Goal: Information Seeking & Learning: Check status

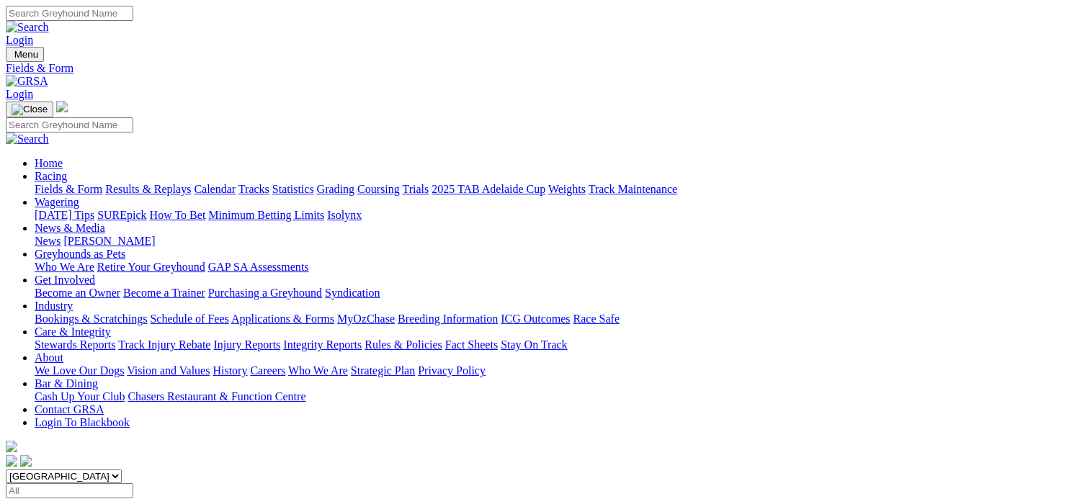
click at [191, 183] on link "Results & Replays" at bounding box center [148, 189] width 86 height 12
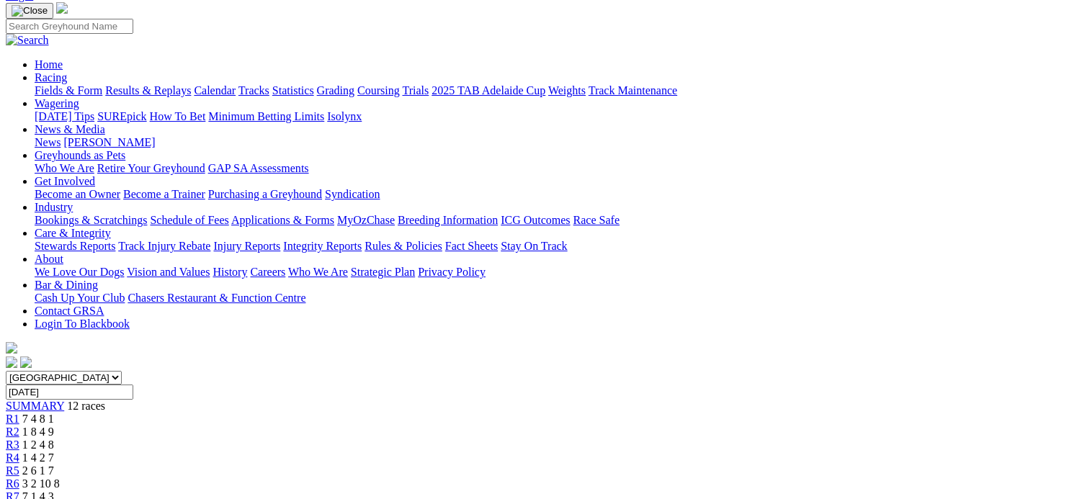
scroll to position [72, 0]
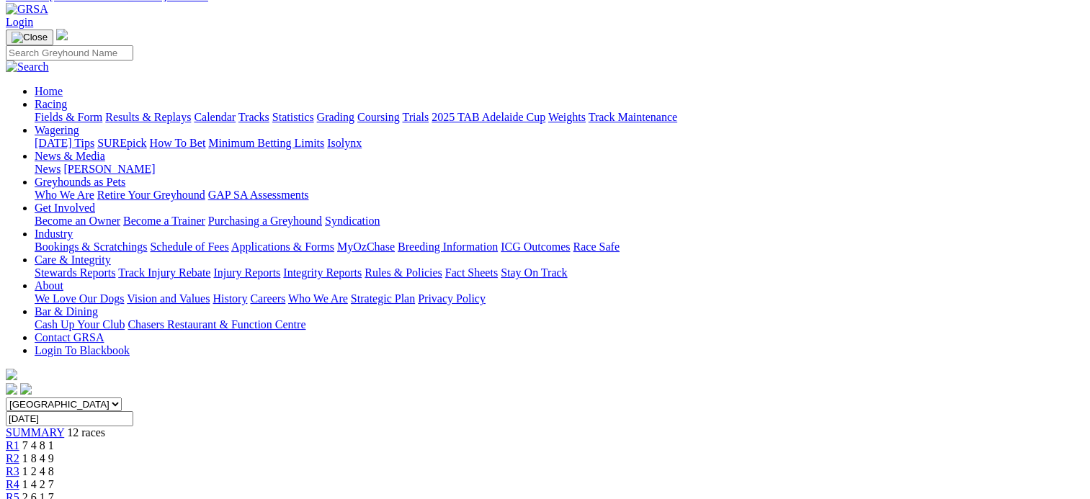
click at [54, 465] on span "1 2 4 8" at bounding box center [38, 471] width 32 height 12
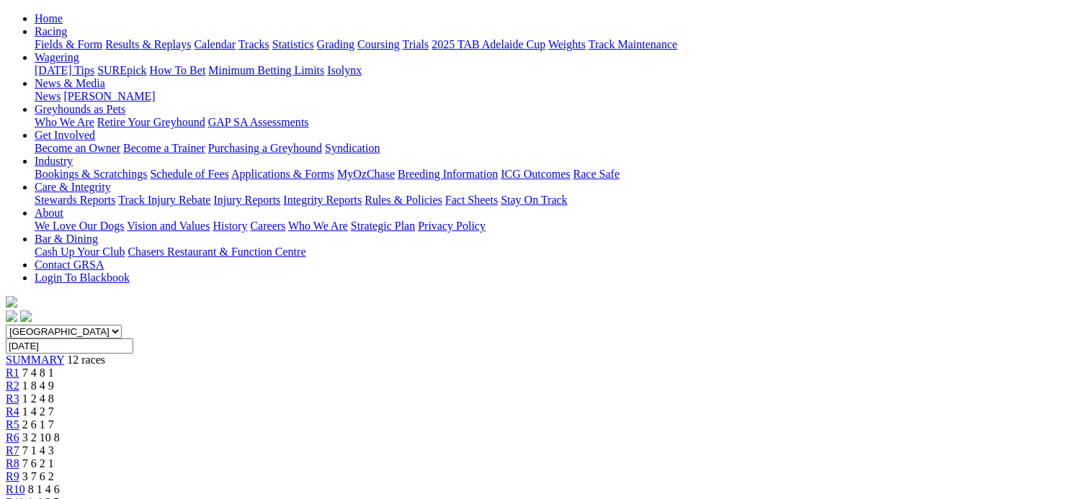
scroll to position [144, 0]
click at [694, 458] on div "R8 7 6 2 1" at bounding box center [545, 464] width 1078 height 13
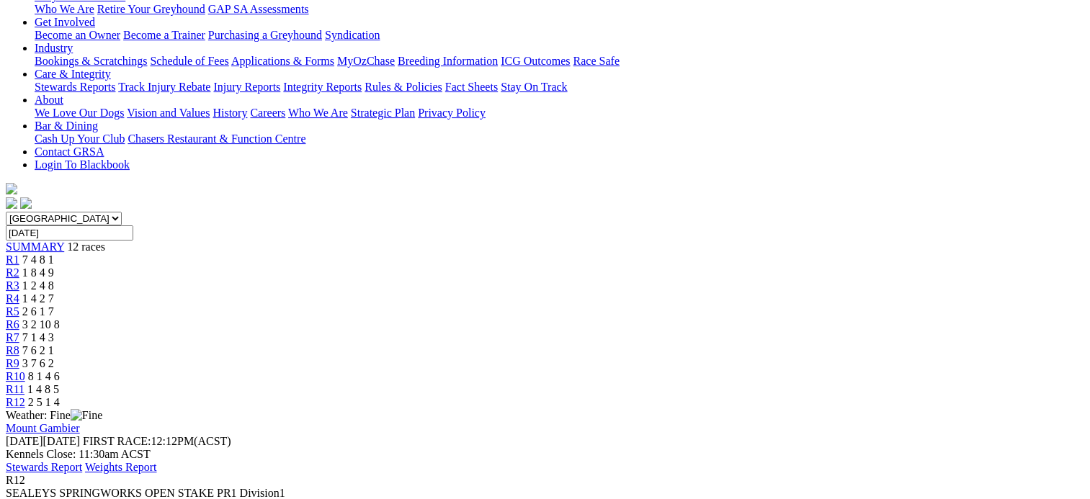
scroll to position [288, 0]
